Goal: Information Seeking & Learning: Find specific fact

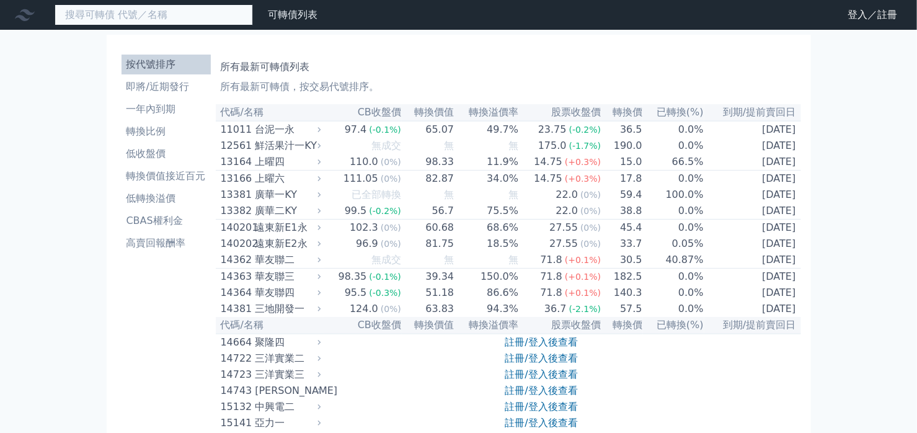
click at [164, 13] on input at bounding box center [154, 14] width 198 height 21
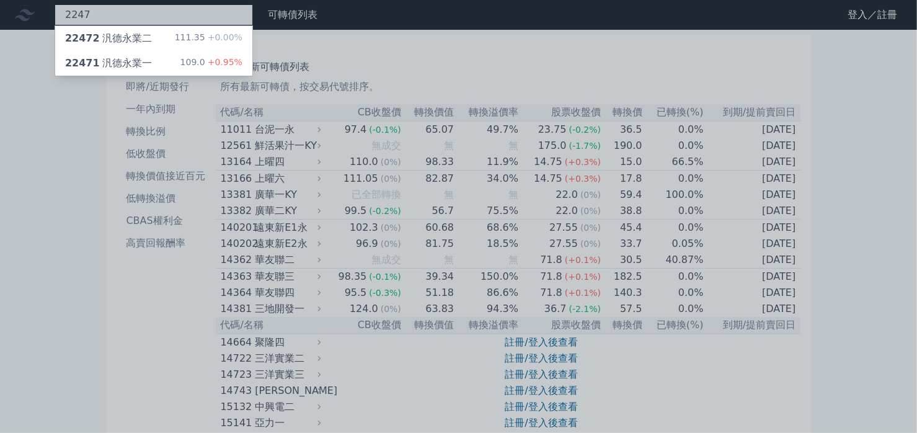
type input "2247"
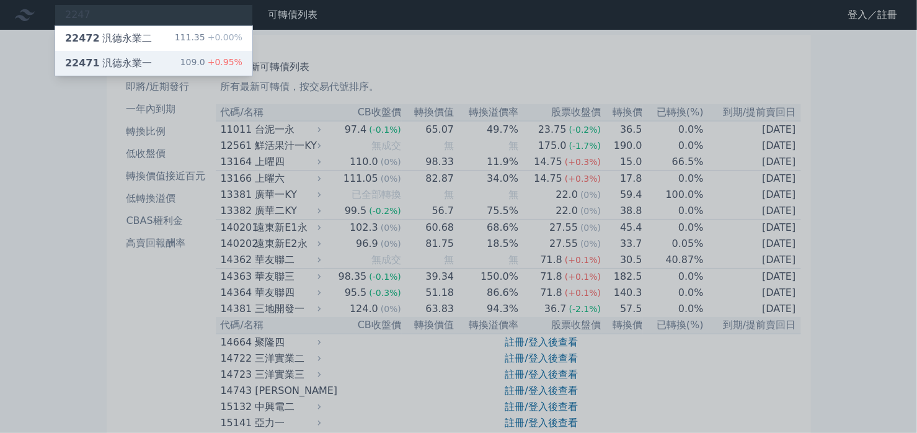
click at [159, 59] on div "22471 汎德永業一 109.0 +0.95%" at bounding box center [153, 63] width 197 height 25
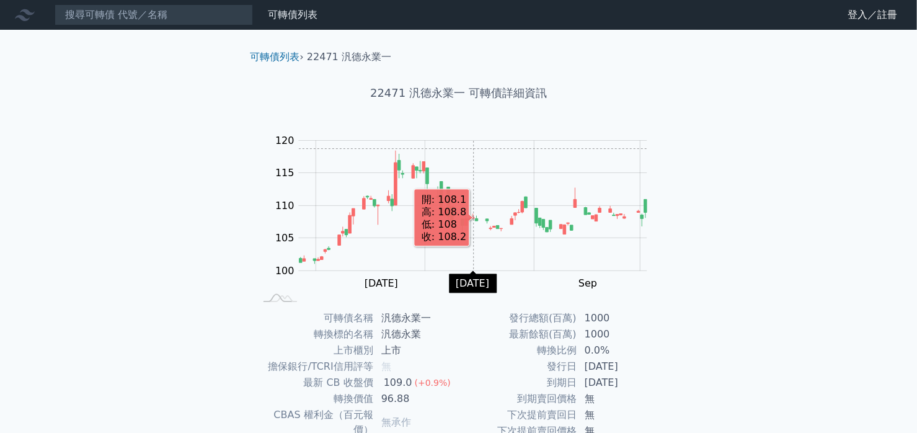
scroll to position [141, 0]
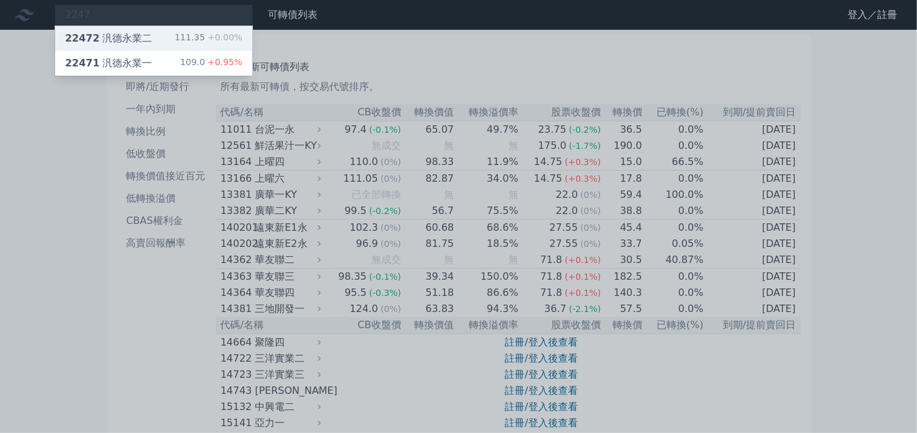
click at [114, 42] on div "22472 汎德永業二" at bounding box center [108, 38] width 87 height 15
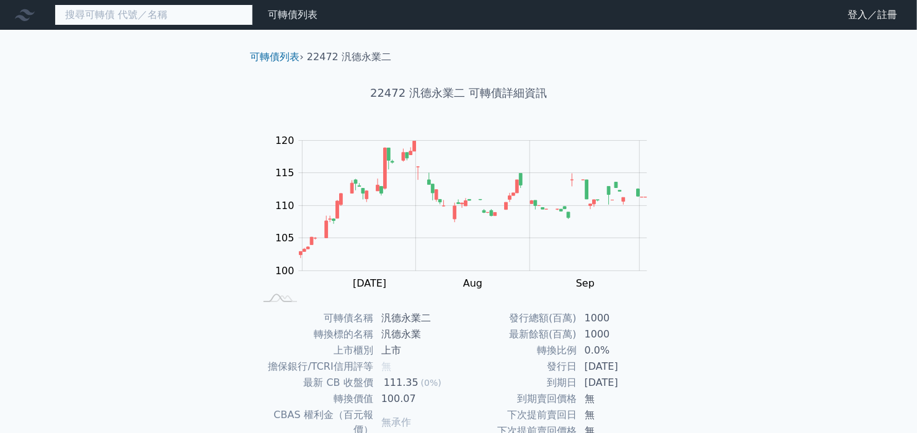
click at [141, 17] on input at bounding box center [154, 14] width 198 height 21
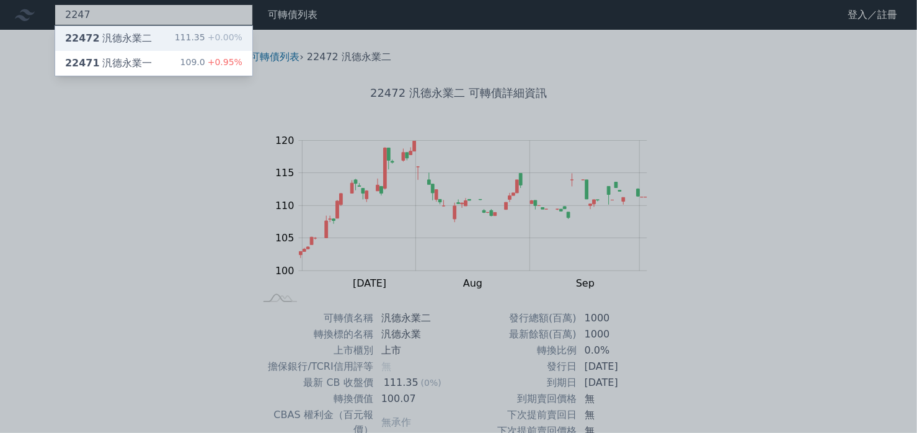
type input "2247"
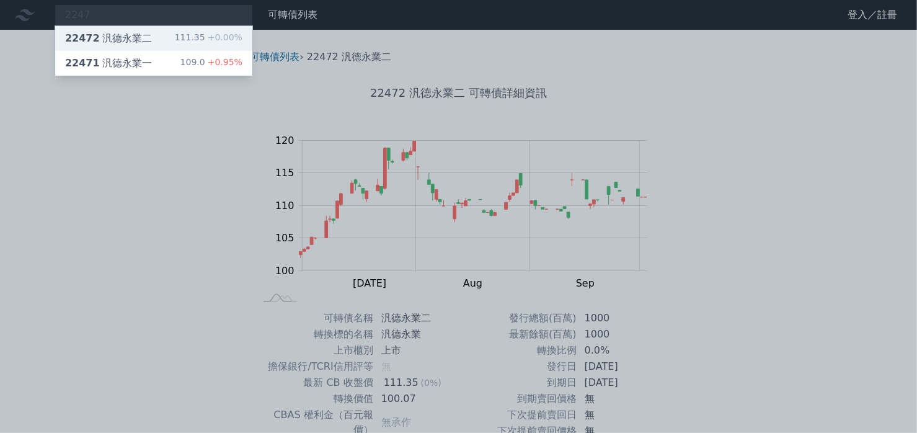
click at [140, 37] on div "22472 汎德永業二" at bounding box center [108, 38] width 87 height 15
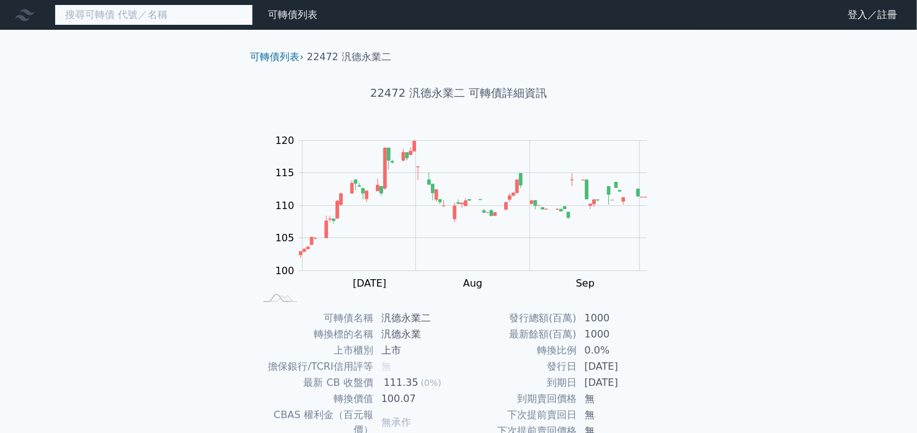
click at [146, 21] on input at bounding box center [154, 14] width 198 height 21
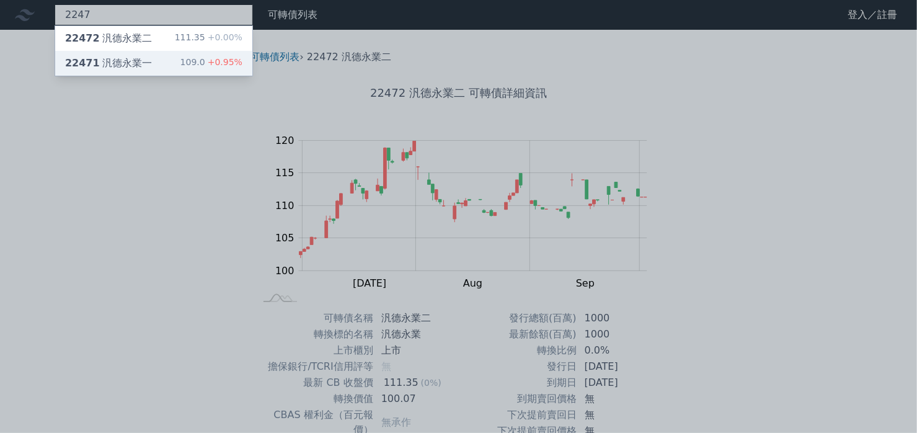
type input "2247"
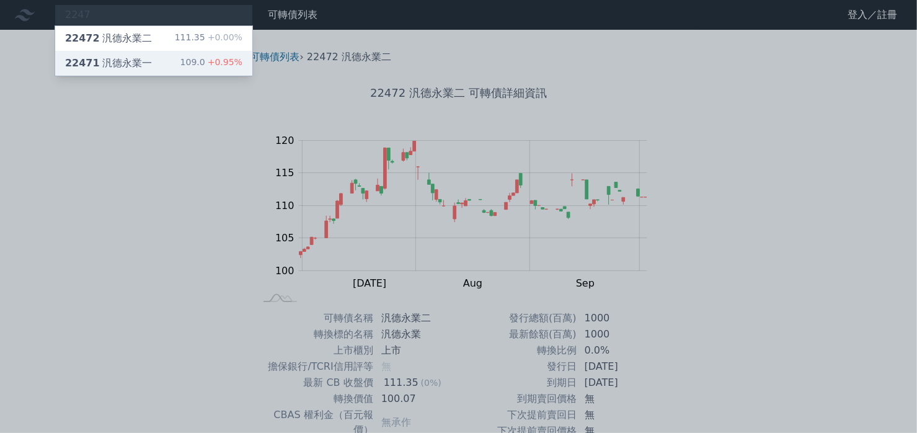
click at [136, 58] on div "22471 汎德永業一" at bounding box center [108, 63] width 87 height 15
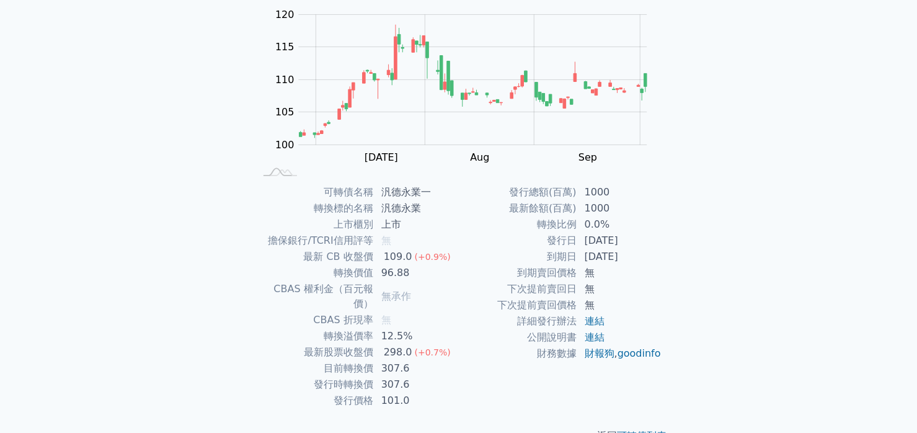
scroll to position [141, 0]
